Goal: Task Accomplishment & Management: Use online tool/utility

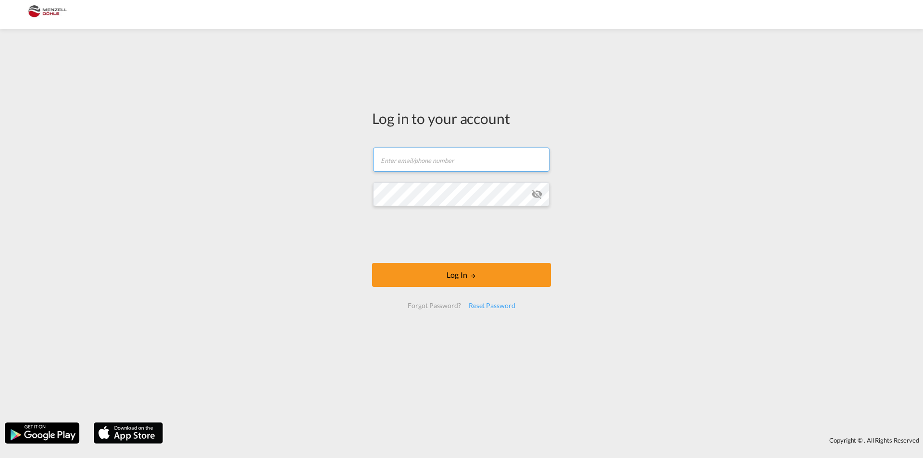
click at [428, 163] on input "text" at bounding box center [461, 160] width 176 height 24
type input "[PERSON_NAME][EMAIL_ADDRESS][DOMAIN_NAME]"
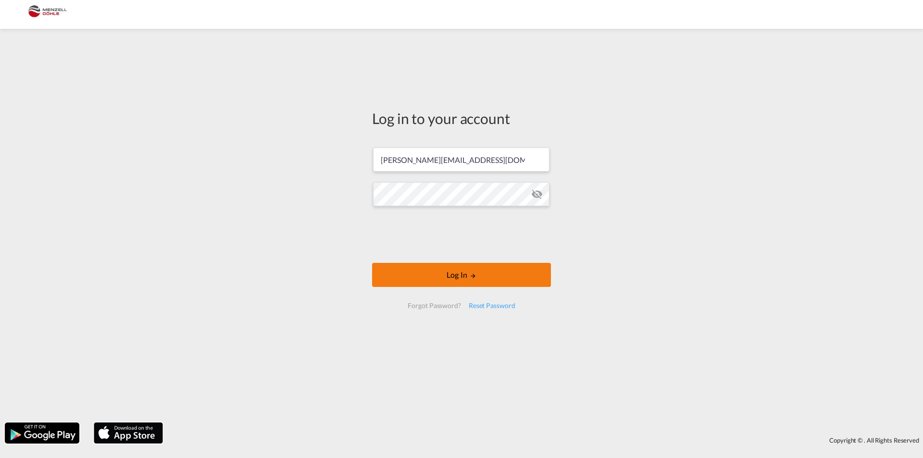
click at [428, 272] on button "Log In" at bounding box center [461, 275] width 179 height 24
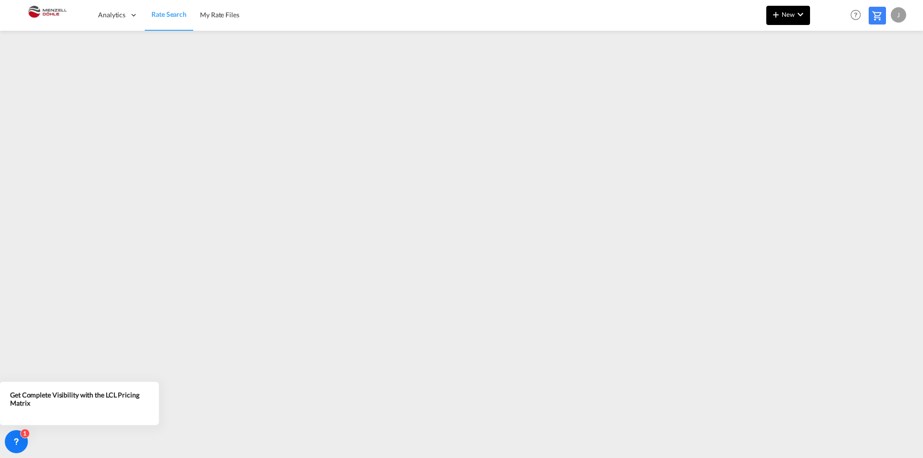
click at [795, 16] on md-icon "icon-chevron-down" at bounding box center [800, 15] width 12 height 12
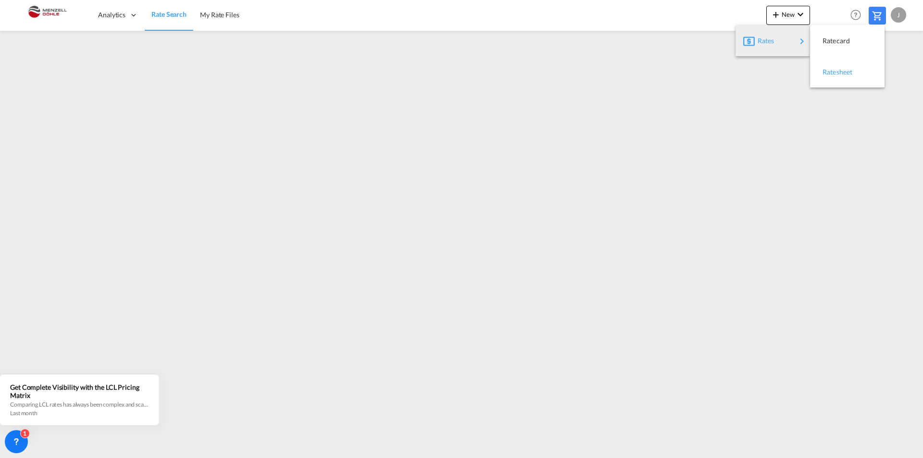
click at [841, 66] on div "Ratesheet" at bounding box center [840, 72] width 36 height 24
click at [149, 12] on link "Rate Search" at bounding box center [169, 15] width 48 height 31
click at [16, 440] on icon at bounding box center [17, 442] width 10 height 10
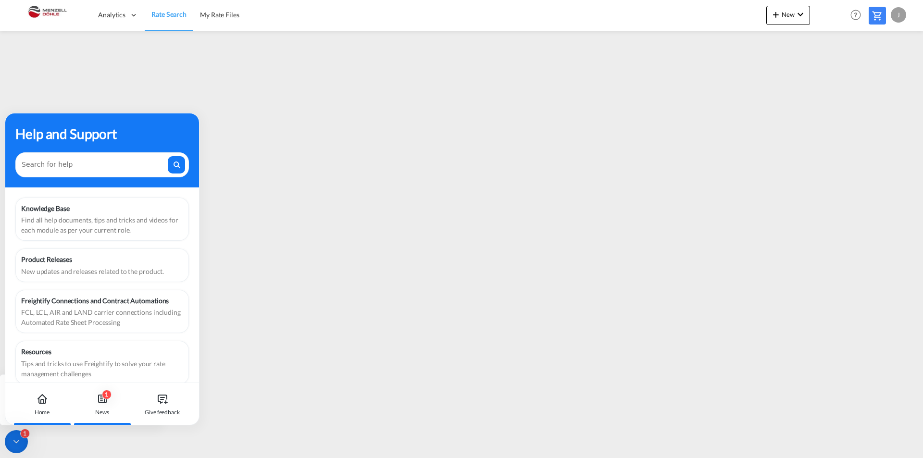
click at [109, 404] on div "1 News" at bounding box center [101, 404] width 53 height 42
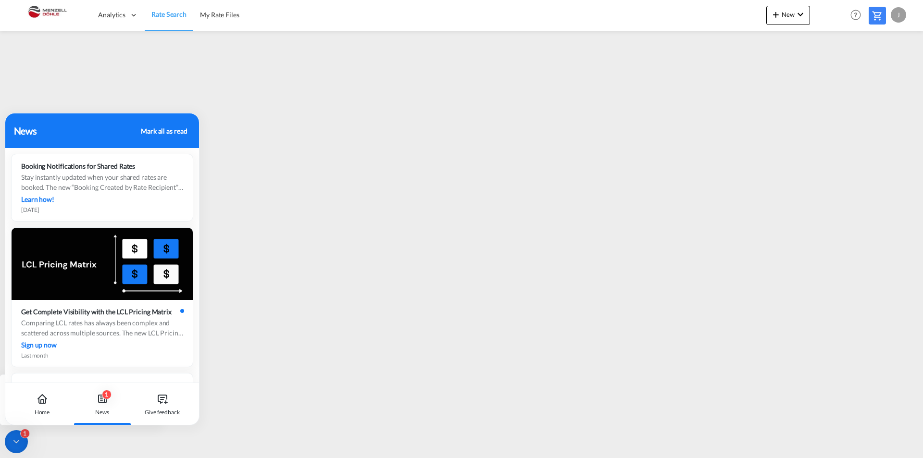
click at [156, 130] on div "Mark all as read" at bounding box center [164, 131] width 46 height 10
click at [30, 400] on div "Home" at bounding box center [41, 404] width 53 height 42
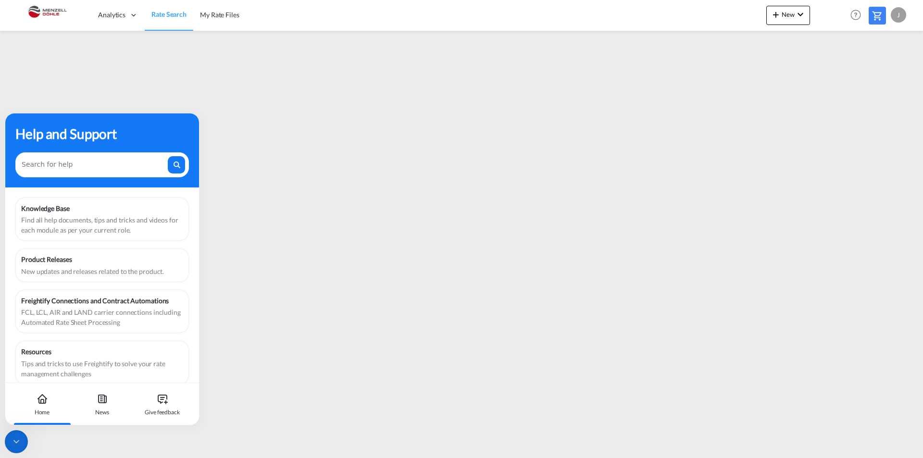
click at [14, 434] on div at bounding box center [16, 441] width 23 height 23
